Goal: Information Seeking & Learning: Learn about a topic

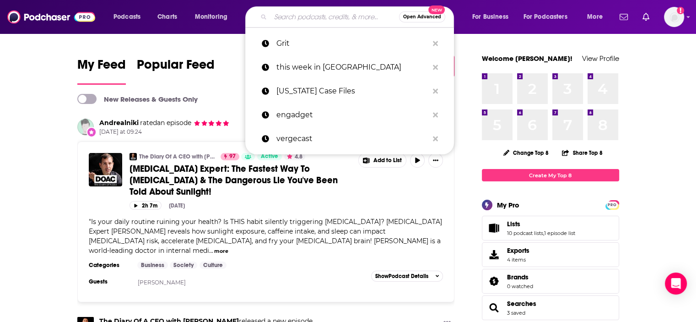
click at [273, 20] on input "Search podcasts, credits, & more..." at bounding box center [334, 17] width 129 height 15
paste input "The Software Leaders Uncensored Podcast"
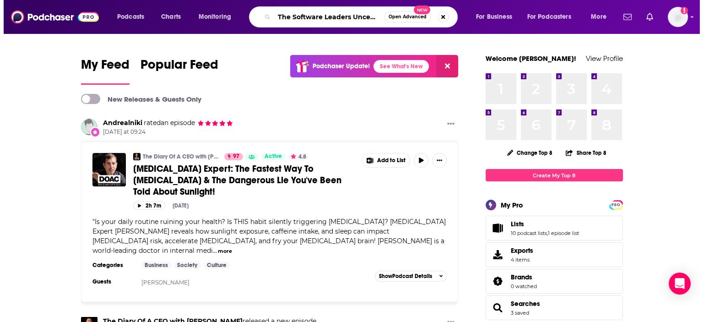
scroll to position [0, 43]
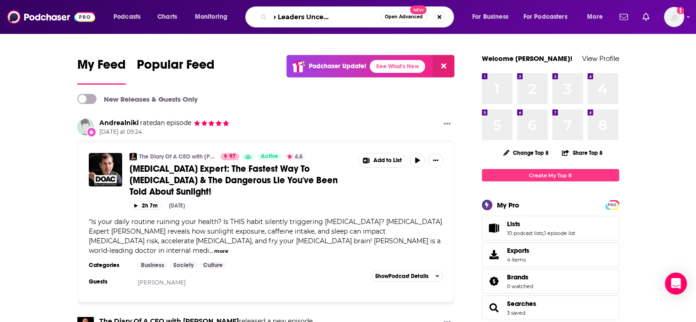
type input "The Software Leaders Uncensored Podcast"
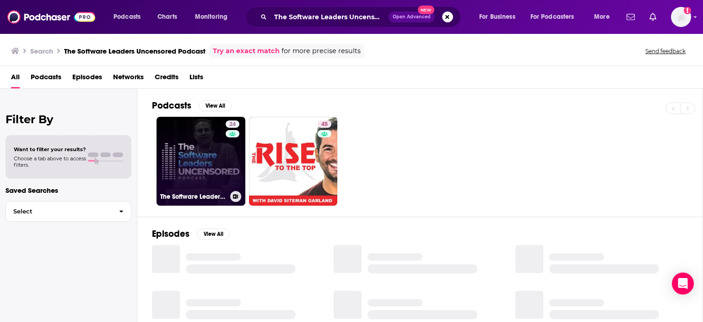
click at [210, 161] on link "24 The Software Leaders Uncensored Podcast" at bounding box center [200, 161] width 89 height 89
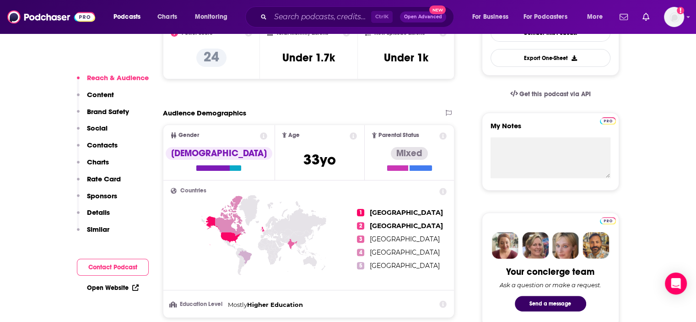
scroll to position [274, 0]
